Goal: Task Accomplishment & Management: Manage account settings

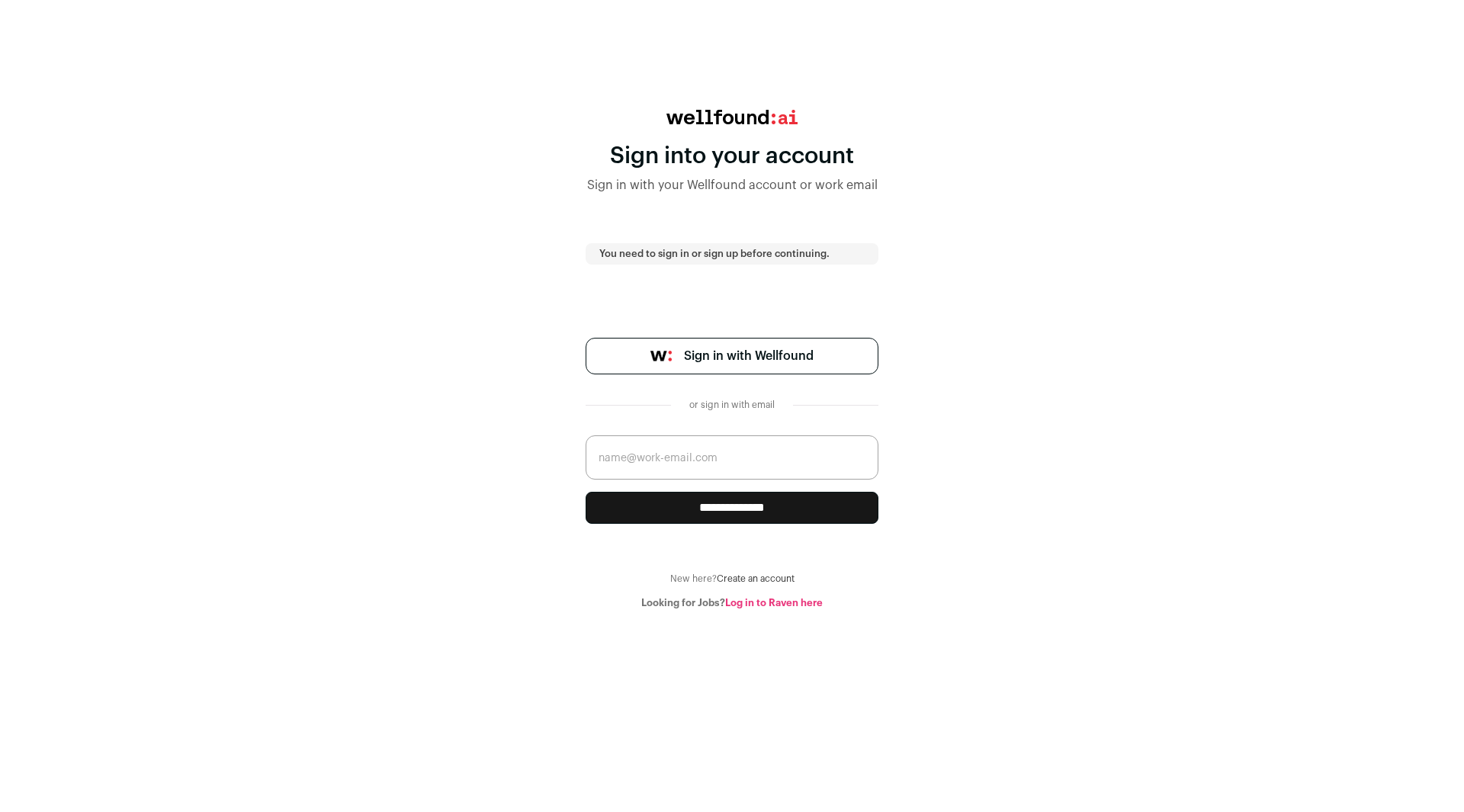
click at [803, 355] on span "Sign in with Wellfound" at bounding box center [749, 356] width 130 height 18
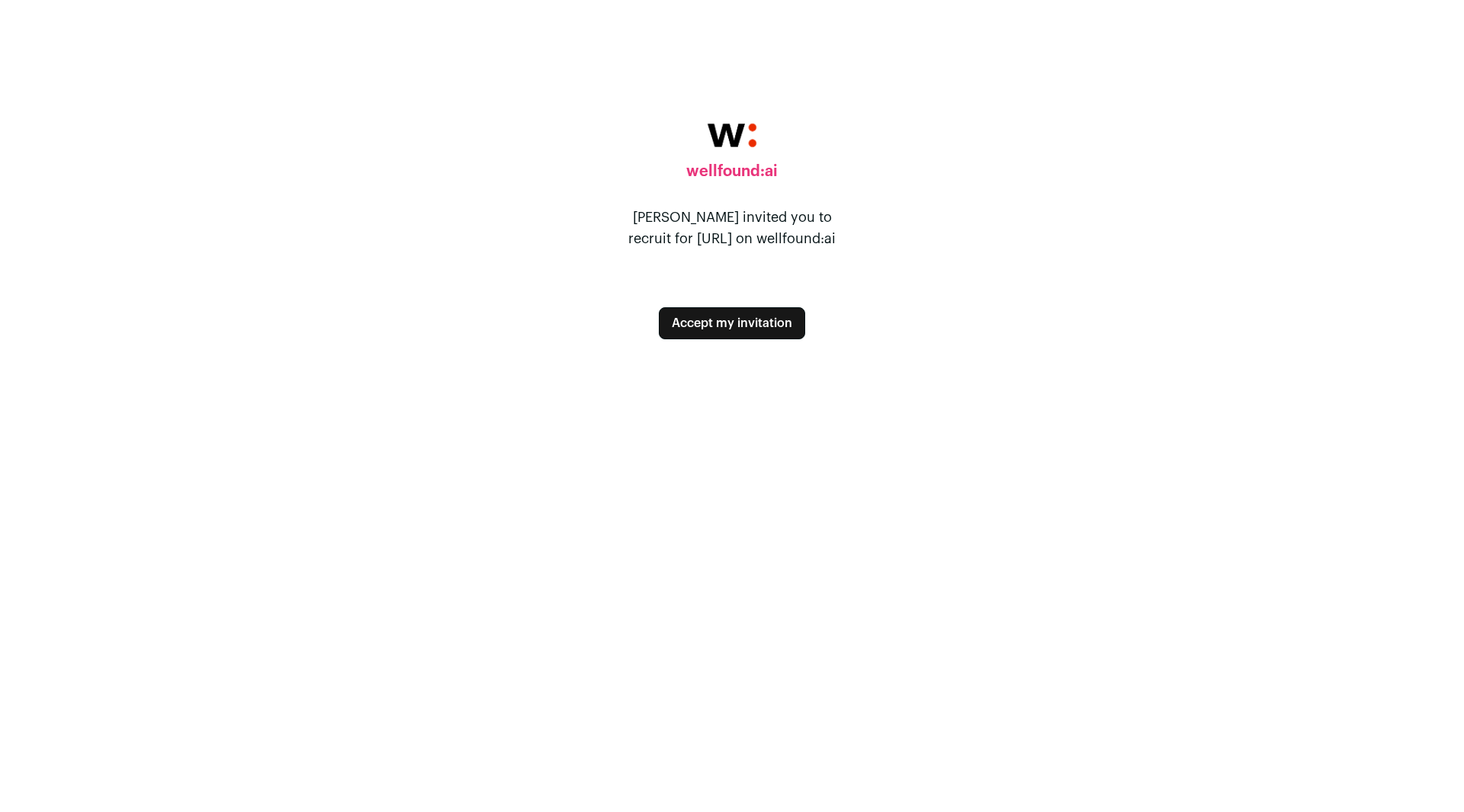
click at [767, 327] on button "Accept my invitation" at bounding box center [732, 323] width 147 height 32
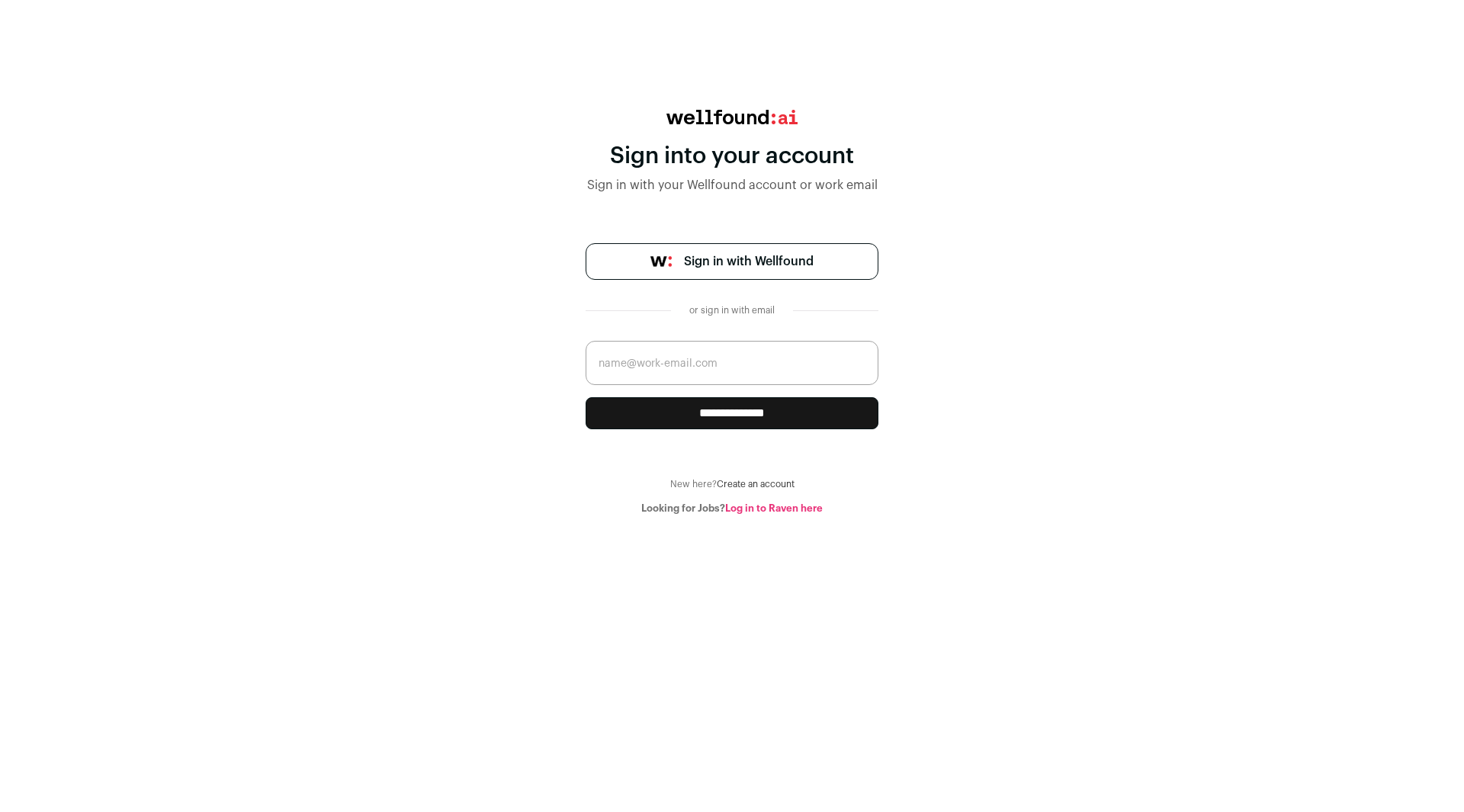
click at [732, 373] on input "email" at bounding box center [732, 363] width 292 height 44
type input "meenu.vin@interface.ai"
click at [727, 417] on input "**********" at bounding box center [732, 413] width 292 height 32
click at [748, 269] on span "Sign in with Wellfound" at bounding box center [749, 261] width 130 height 18
click at [754, 266] on span "Sign in with Wellfound" at bounding box center [749, 261] width 130 height 18
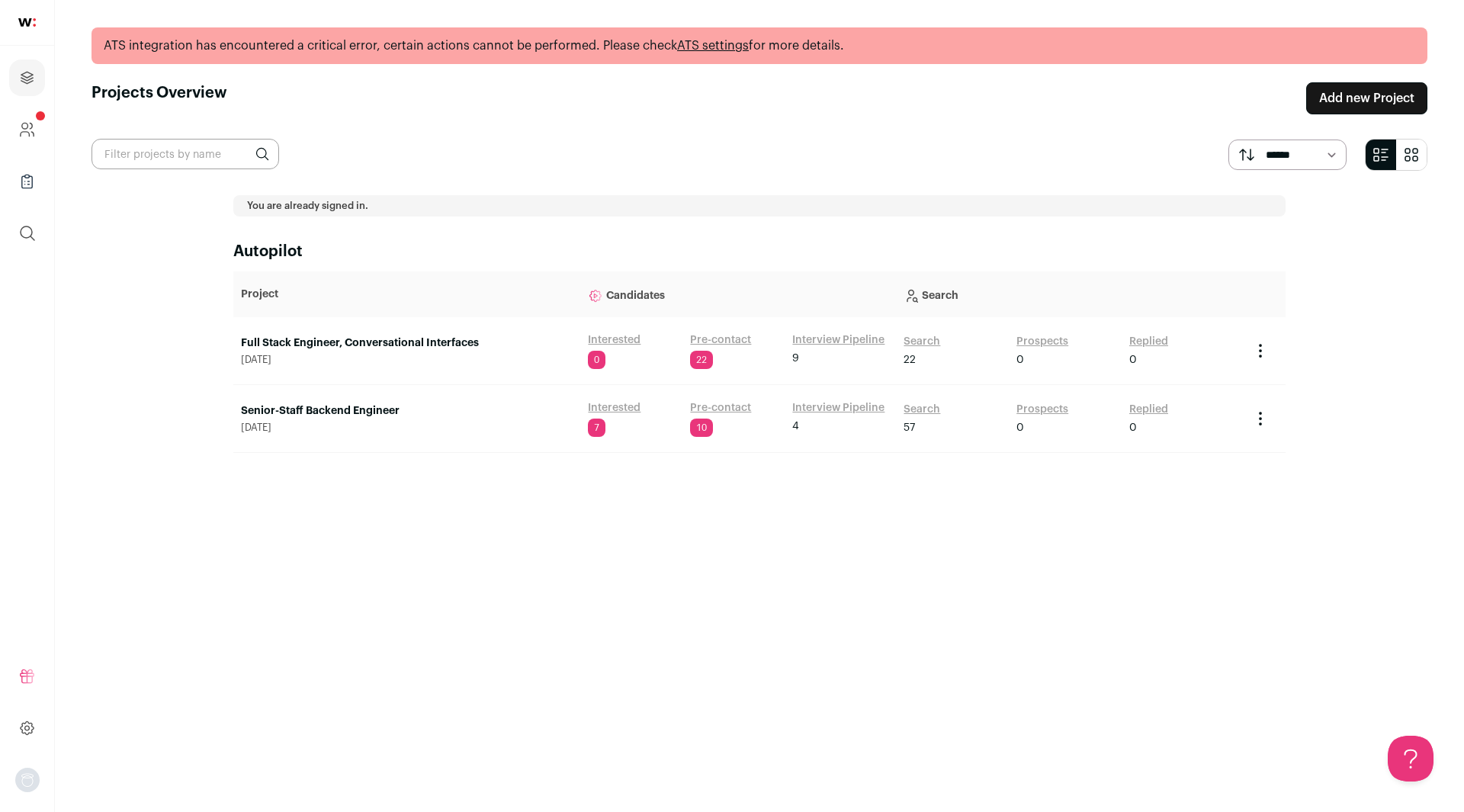
click at [818, 342] on link "Interview Pipeline" at bounding box center [838, 340] width 92 height 15
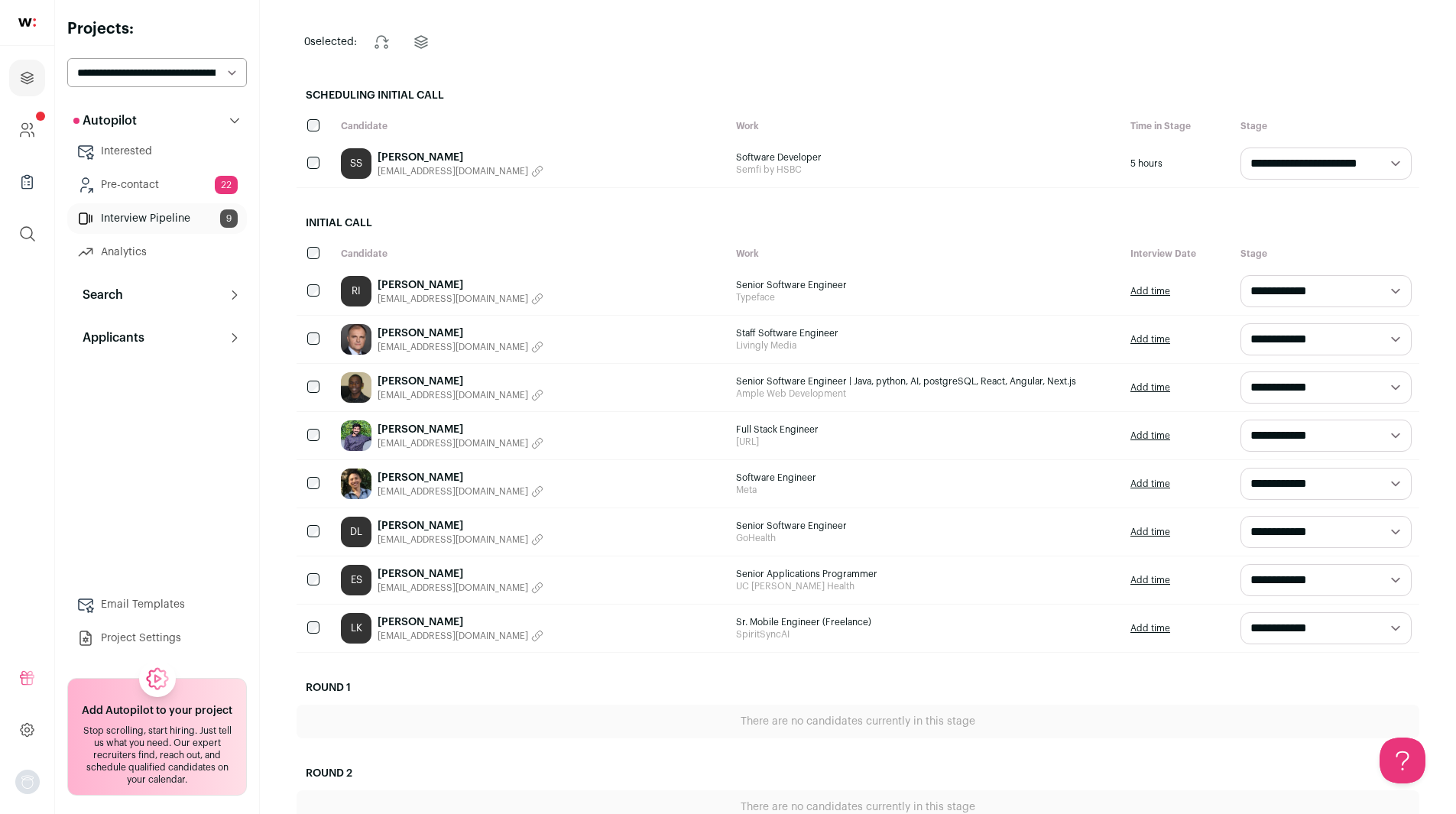
scroll to position [122, 0]
